Goal: Transaction & Acquisition: Purchase product/service

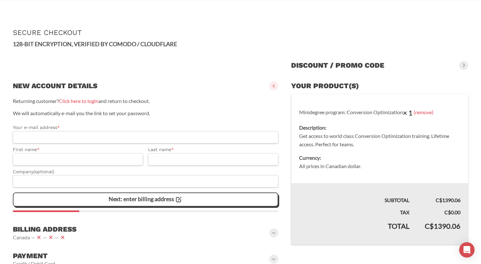
scroll to position [48, 0]
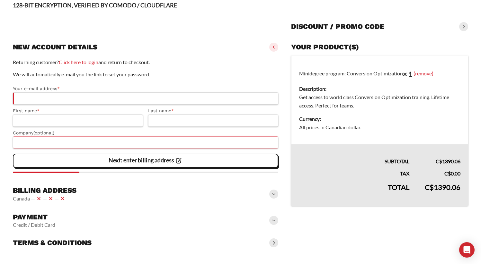
click at [95, 138] on input "Company (optional)" at bounding box center [145, 143] width 265 height 12
click at [90, 116] on input "First name *" at bounding box center [78, 121] width 130 height 12
click at [97, 99] on input "Your e-mail address *" at bounding box center [145, 99] width 265 height 12
click at [86, 198] on div "Billing address [GEOGRAPHIC_DATA] — — —" at bounding box center [145, 195] width 265 height 22
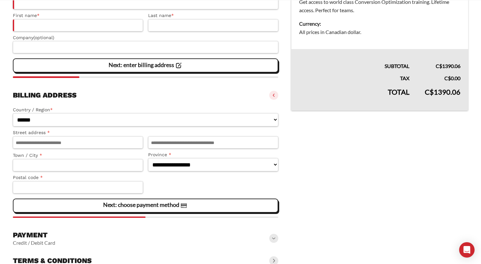
scroll to position [143, 0]
click at [103, 187] on input "Postal code *" at bounding box center [78, 188] width 130 height 12
type input "*******"
type input "**********"
type input "****"
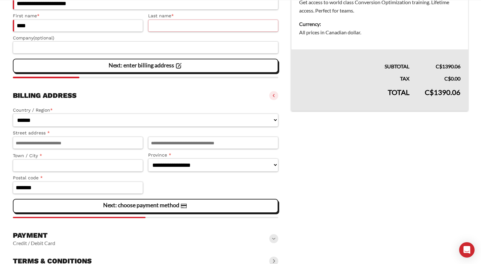
type input "*"
type input "**********"
type input "******"
select select "**"
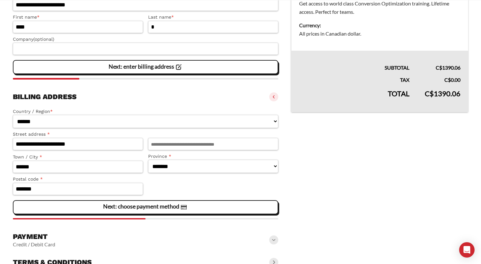
click at [441, 68] on bdi "C$ 1390.06" at bounding box center [448, 68] width 25 height 6
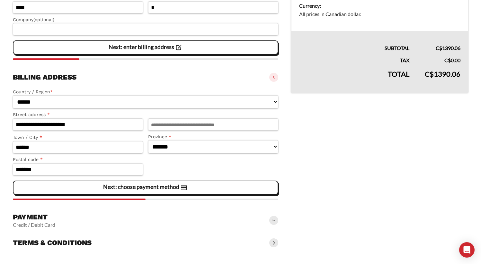
click at [111, 219] on div "Payment Credit / Debit Card" at bounding box center [145, 220] width 265 height 21
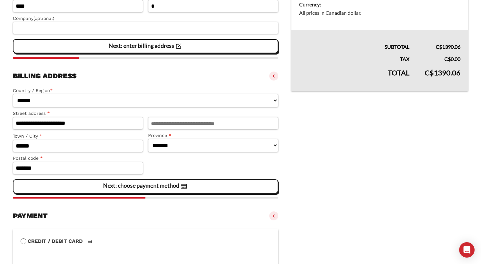
click at [0, 0] on slot "Next: choose payment method" at bounding box center [0, 0] width 0 height 0
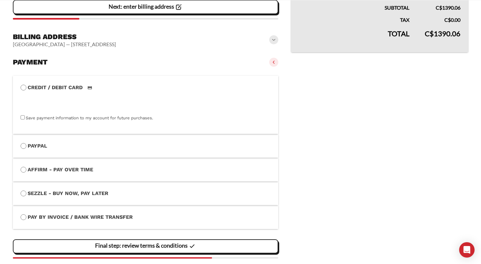
scroll to position [236, 0]
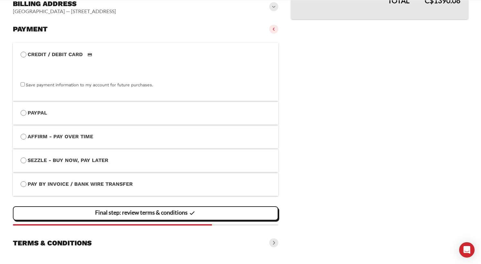
click at [91, 115] on label "PayPal" at bounding box center [146, 113] width 250 height 8
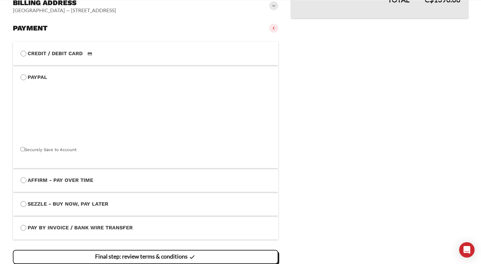
click at [84, 180] on label "Affirm - Pay over time" at bounding box center [146, 180] width 250 height 8
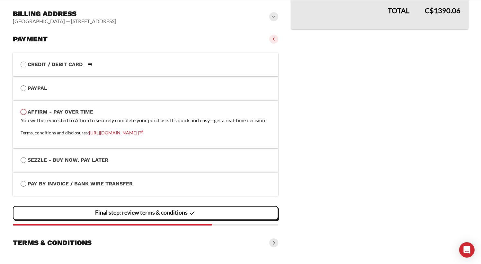
scroll to position [234, 0]
click at [132, 168] on li "Sezzle - Buy Now, Pay Later Buy Now and Pay Later with Sezzle." at bounding box center [145, 160] width 265 height 24
click at [81, 165] on li "Sezzle - Buy Now, Pay Later Buy Now and Pay Later with Sezzle." at bounding box center [145, 160] width 265 height 24
click at [73, 160] on label "Sezzle - Buy Now, Pay Later" at bounding box center [146, 160] width 250 height 8
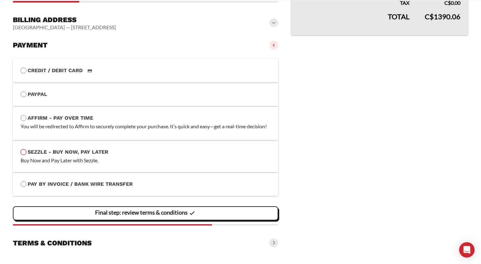
scroll to position [213, 0]
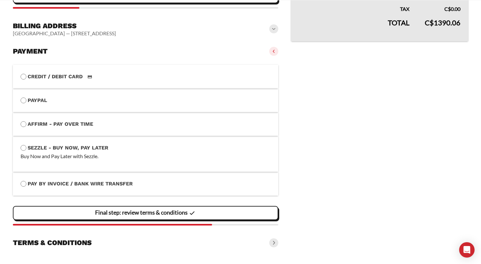
click at [62, 186] on label "Pay by Invoice / Bank Wire Transfer" at bounding box center [146, 184] width 250 height 8
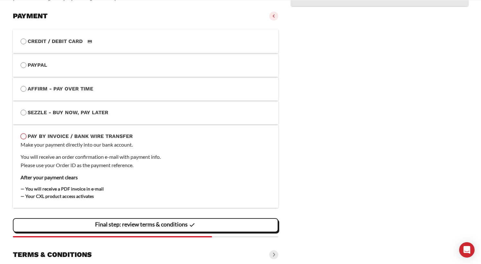
scroll to position [261, 0]
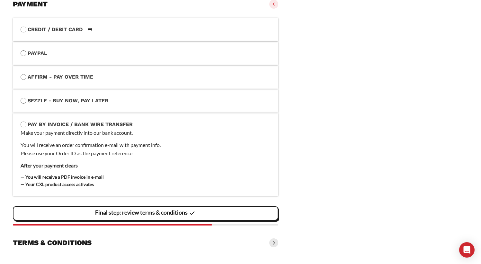
click at [67, 75] on label "Affirm - Pay over time" at bounding box center [146, 77] width 250 height 8
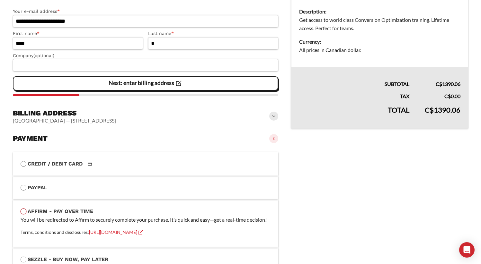
scroll to position [124, 0]
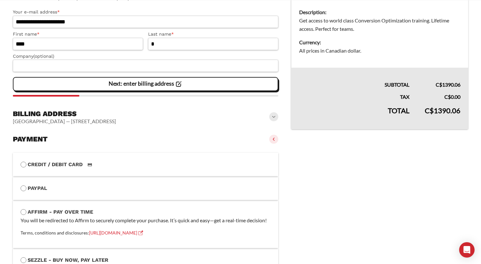
click at [452, 98] on bdi "C$ 0.00" at bounding box center [452, 97] width 16 height 6
click at [427, 97] on td "C$ 0.00" at bounding box center [442, 95] width 51 height 12
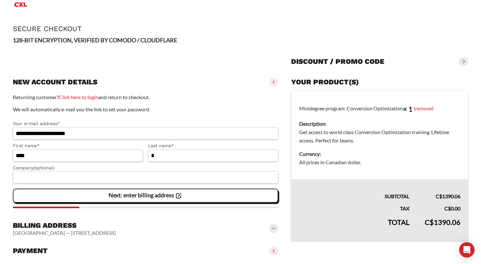
scroll to position [0, 0]
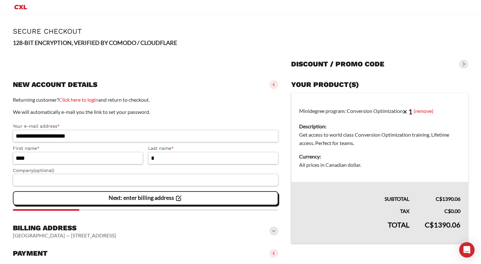
click at [461, 64] on span at bounding box center [463, 64] width 9 height 9
